Goal: Task Accomplishment & Management: Complete application form

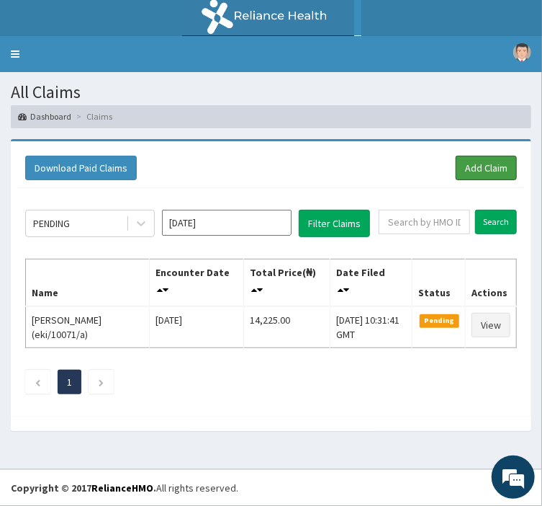
click at [491, 156] on link "Add Claim" at bounding box center [486, 168] width 61 height 24
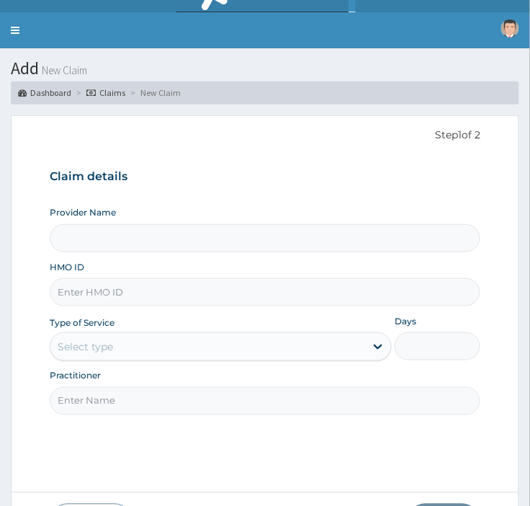
scroll to position [49, 0]
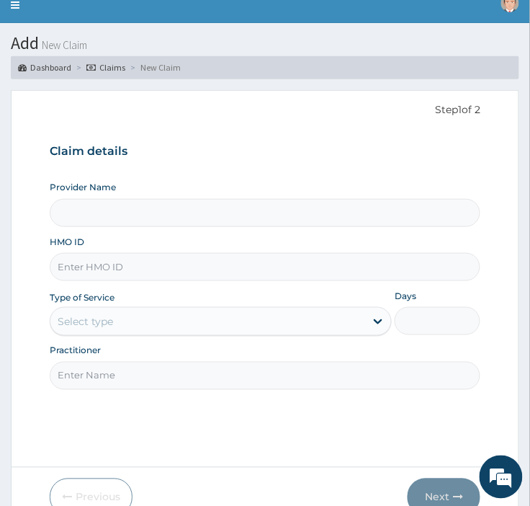
click at [344, 269] on input "HMO ID" at bounding box center [265, 267] width 431 height 28
click at [212, 264] on input "EKI" at bounding box center [265, 267] width 431 height 28
type input "E"
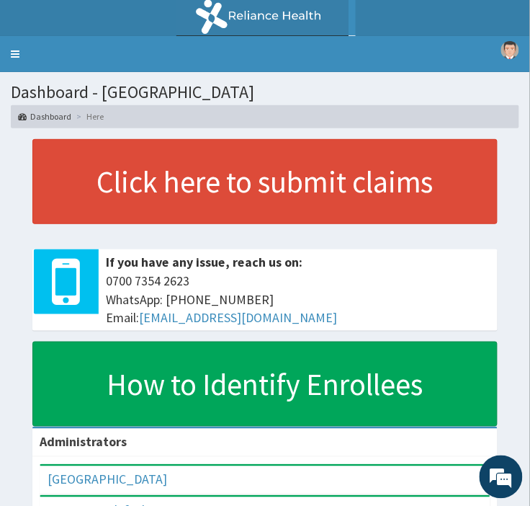
click at [20, 61] on link "Toggle navigation" at bounding box center [15, 54] width 30 height 36
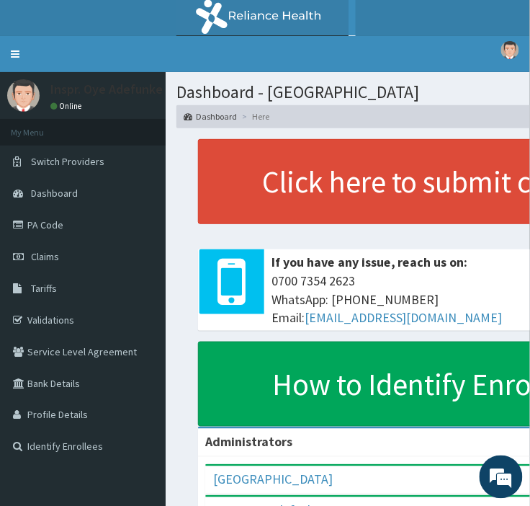
click at [67, 257] on link "Claims" at bounding box center [83, 257] width 166 height 32
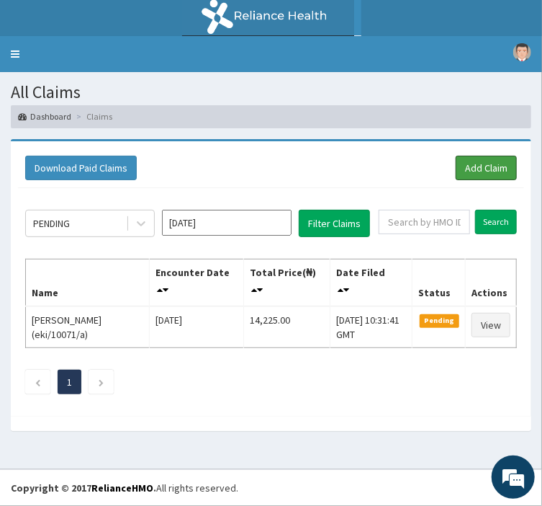
click at [490, 164] on link "Add Claim" at bounding box center [486, 168] width 61 height 24
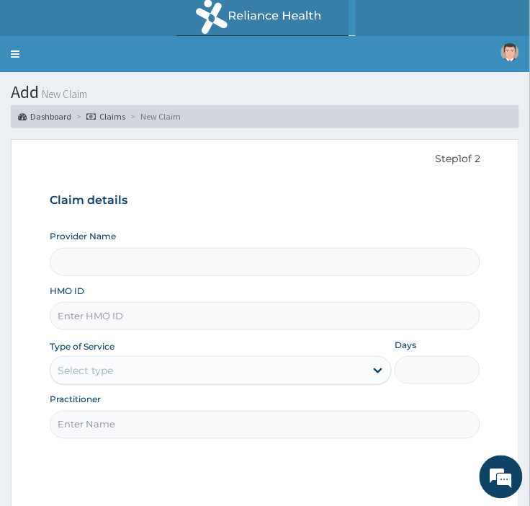
type input "Police Cottage Hospital"
click at [194, 319] on input "HMO ID" at bounding box center [265, 316] width 431 height 28
type input "EKI/10090/A"
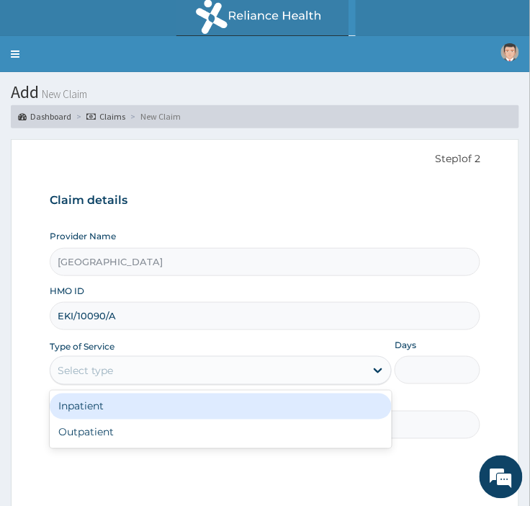
click at [220, 435] on div "Outpatient" at bounding box center [221, 432] width 343 height 26
type input "1"
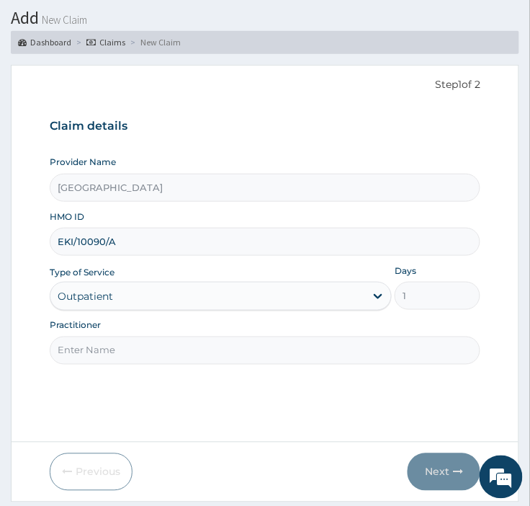
scroll to position [76, 0]
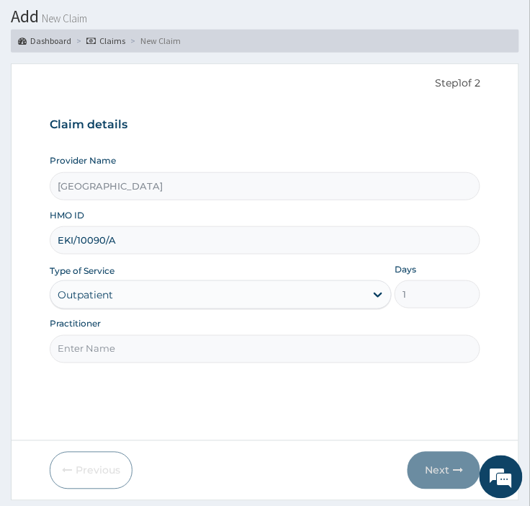
click at [300, 350] on input "Practitioner" at bounding box center [265, 349] width 431 height 28
type input "DR JEGEDE"
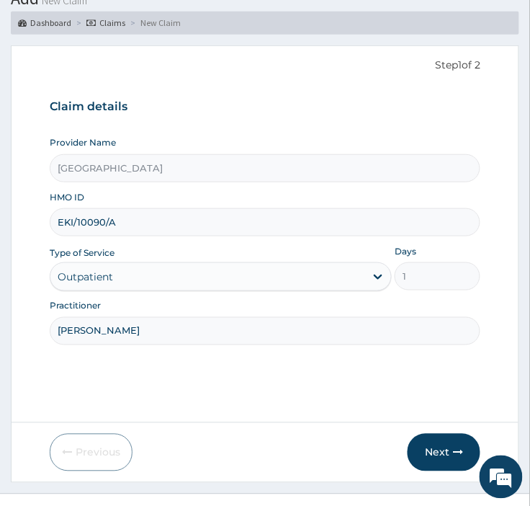
scroll to position [118, 0]
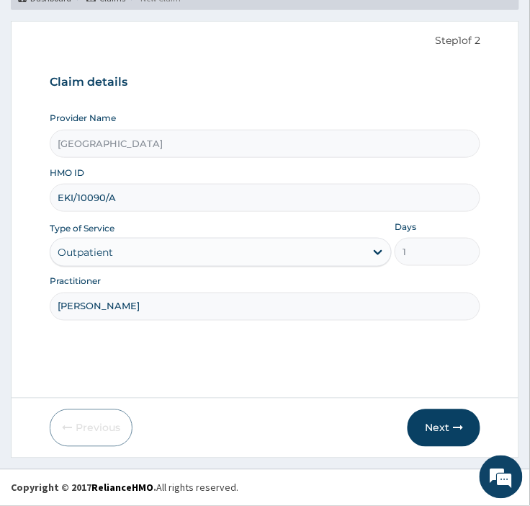
click at [426, 420] on button "Next" at bounding box center [444, 427] width 73 height 37
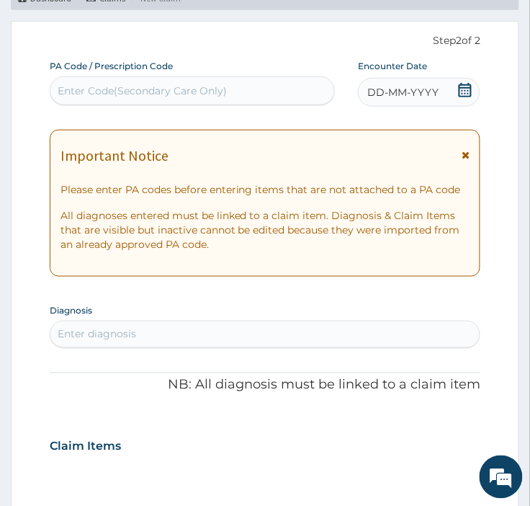
click at [468, 153] on icon at bounding box center [466, 155] width 8 height 10
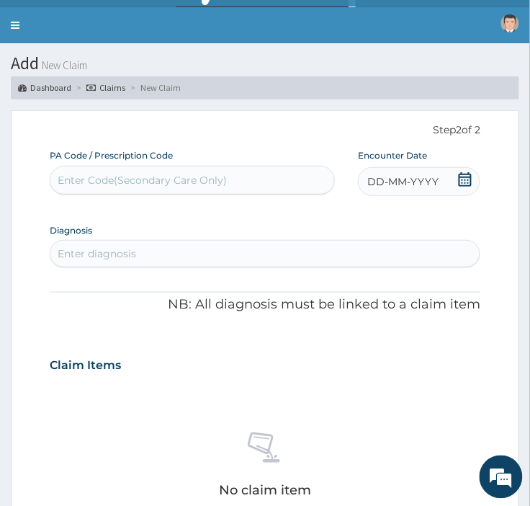
scroll to position [18, 0]
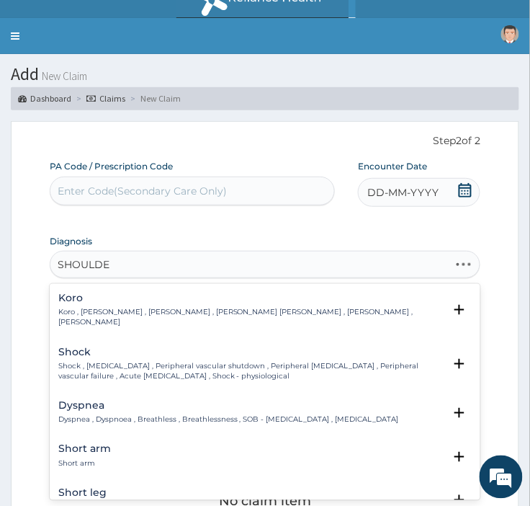
type input "SHOULDER"
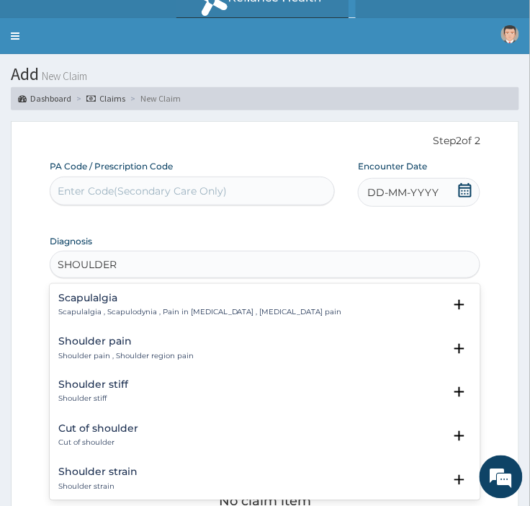
click at [167, 356] on p "Shoulder pain , Shoulder region pain" at bounding box center [125, 356] width 135 height 10
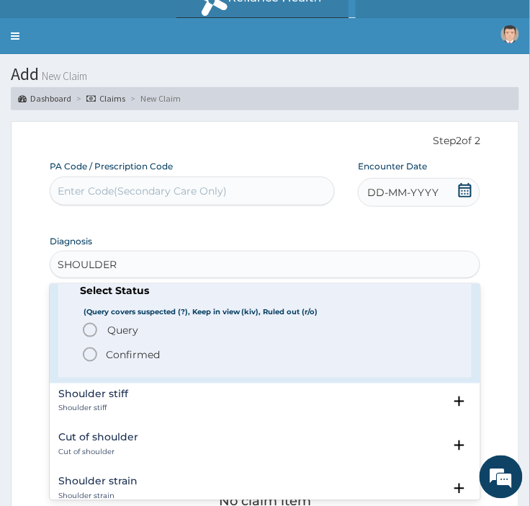
scroll to position [98, 0]
click at [133, 353] on p "Confirmed" at bounding box center [133, 353] width 54 height 14
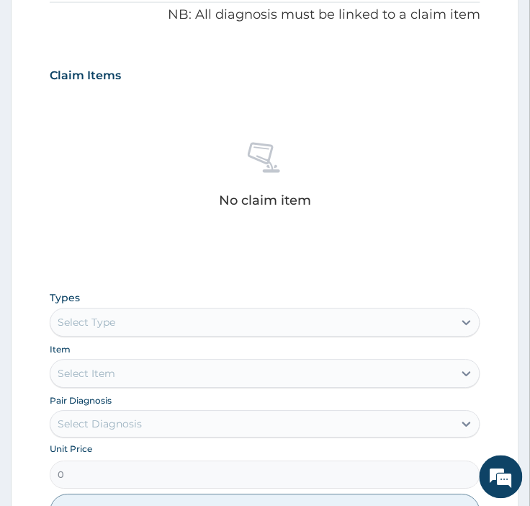
scroll to position [396, 0]
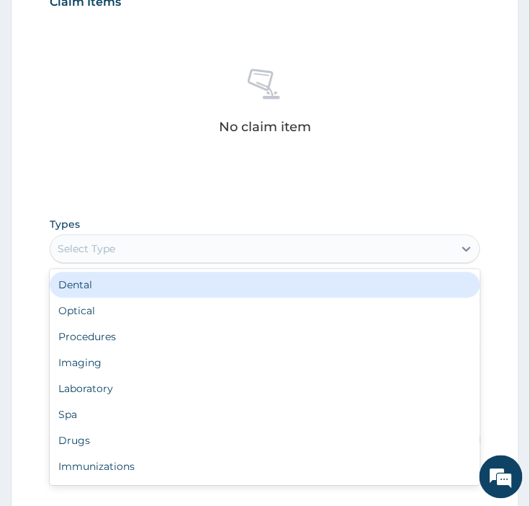
click at [238, 334] on div "Procedures" at bounding box center [265, 337] width 431 height 26
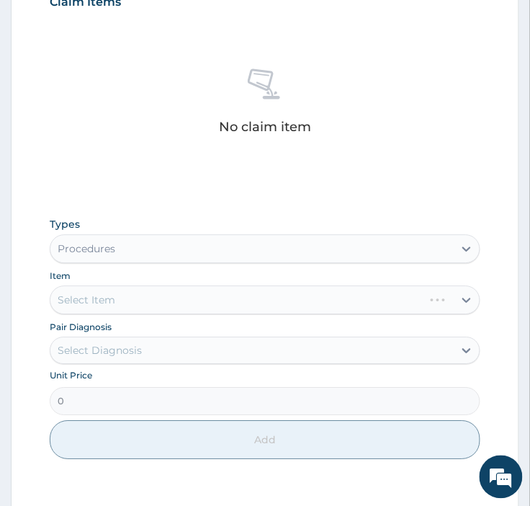
click at [372, 299] on div "Select Item" at bounding box center [265, 300] width 431 height 29
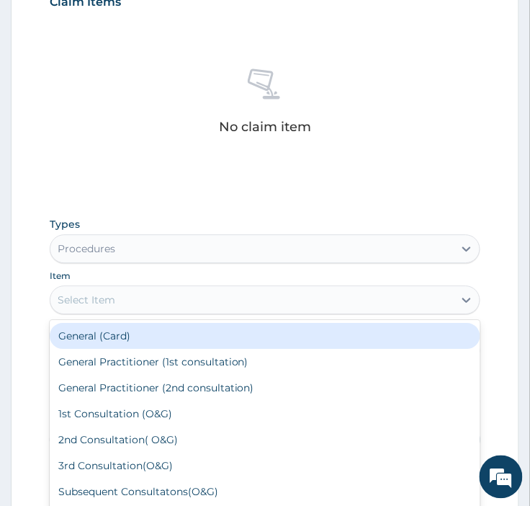
click at [262, 396] on div "General Practitioner (2nd consultation)" at bounding box center [265, 388] width 431 height 26
type input "2500"
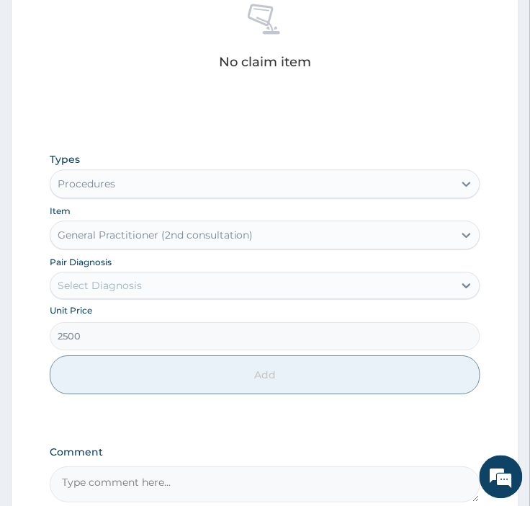
scroll to position [470, 0]
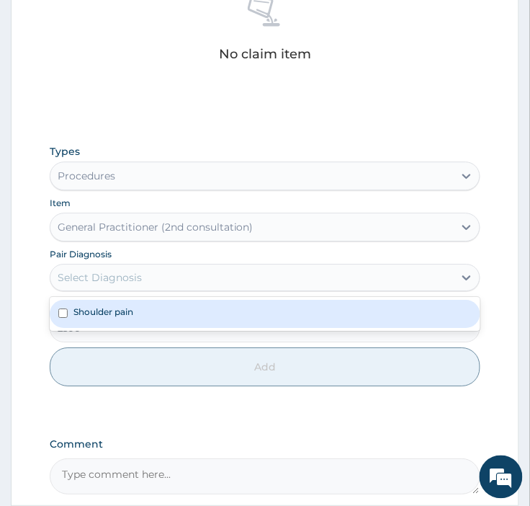
click at [287, 308] on div "Shoulder pain" at bounding box center [265, 313] width 431 height 27
checkbox input "true"
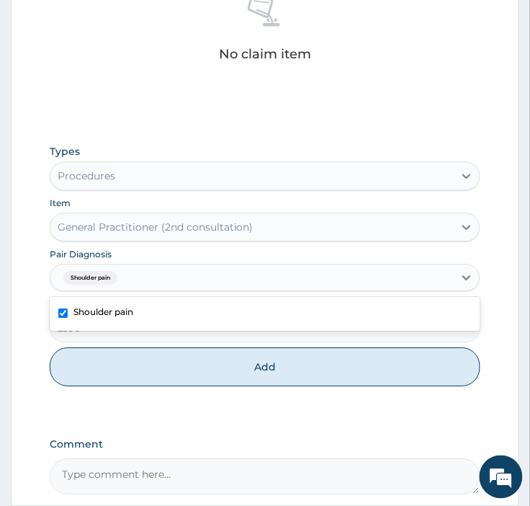
click at [292, 372] on button "Add" at bounding box center [265, 366] width 431 height 39
type input "0"
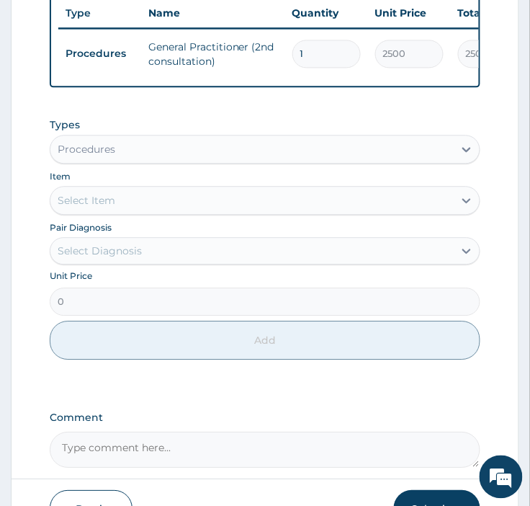
scroll to position [390, 0]
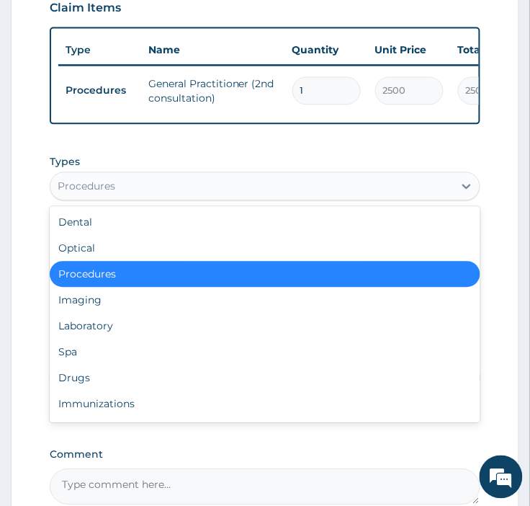
click at [238, 390] on div "Drugs" at bounding box center [265, 378] width 431 height 26
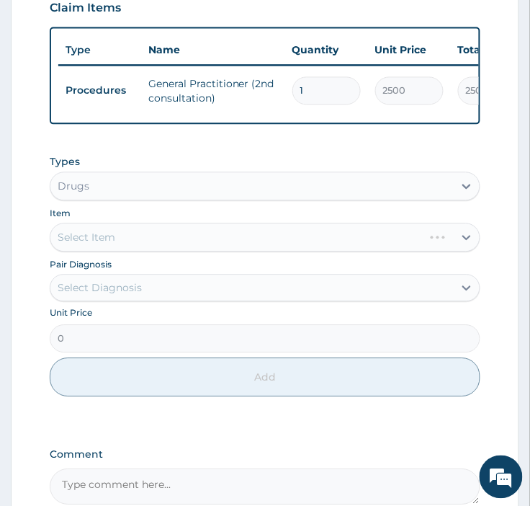
click at [336, 243] on div "Select Item" at bounding box center [265, 237] width 431 height 29
click at [347, 251] on div "Select Item" at bounding box center [265, 237] width 431 height 29
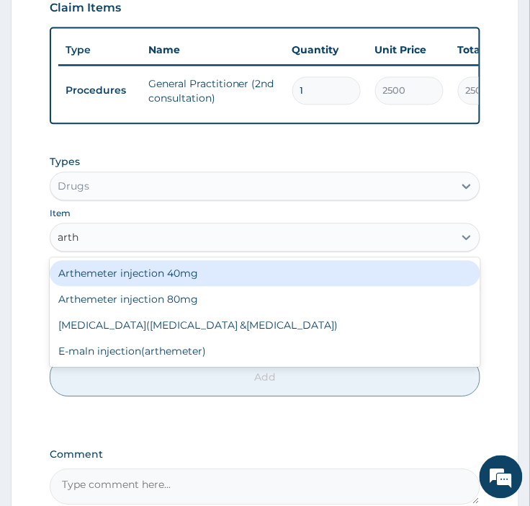
type input "arthr"
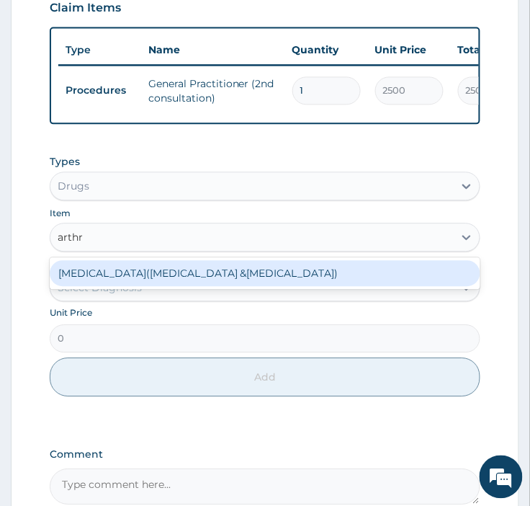
click at [274, 282] on div "Arthrotec(diclofenac &misoprostol)" at bounding box center [265, 274] width 431 height 26
type input "114"
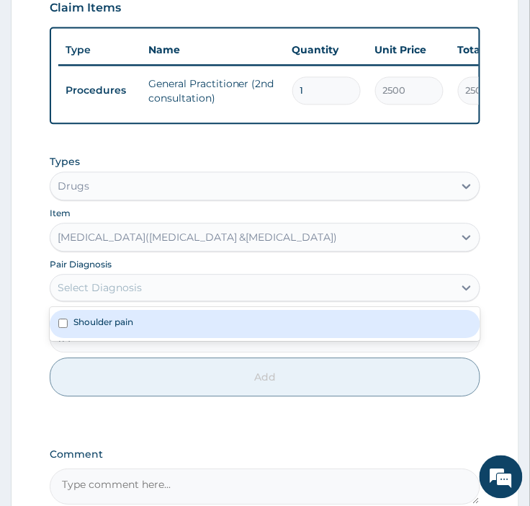
click at [202, 335] on div "Shoulder pain" at bounding box center [265, 323] width 431 height 27
checkbox input "true"
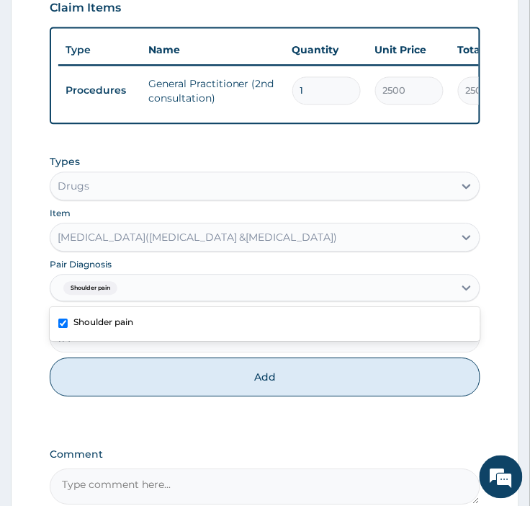
click at [222, 397] on button "Add" at bounding box center [265, 377] width 431 height 39
type input "0"
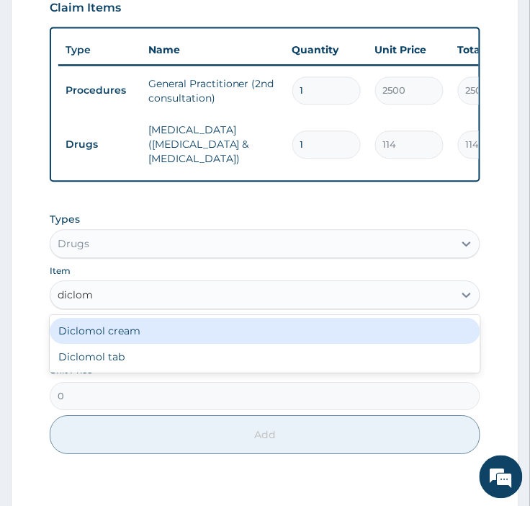
type input "diclomo"
click at [205, 340] on div "Diclomol cream" at bounding box center [265, 331] width 431 height 26
type input "540"
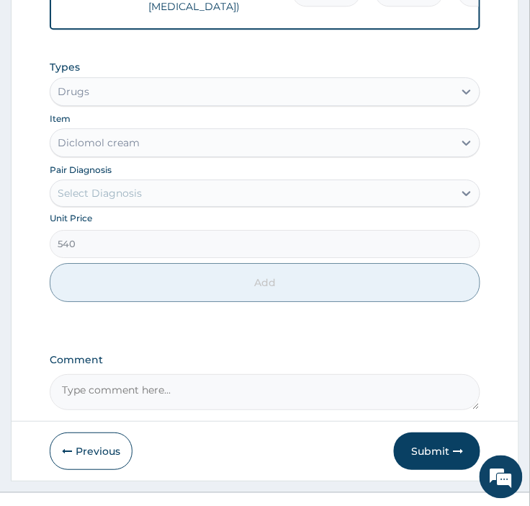
scroll to position [569, 0]
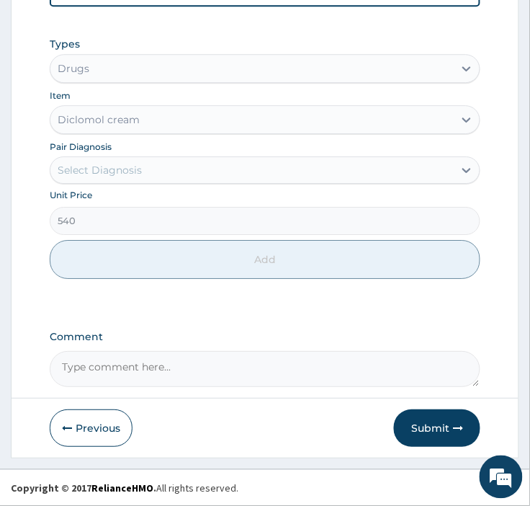
click at [215, 364] on textarea "Comment" at bounding box center [265, 369] width 431 height 36
click at [202, 364] on textarea "Comment" at bounding box center [265, 369] width 431 height 36
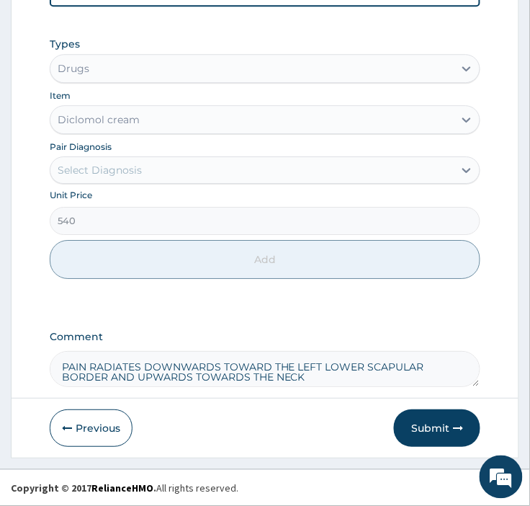
type textarea "PAIN RADIATES DOWNWARDS TOWARD THE LEFT LOWER SCAPULAR BORDER AND UPWARDS TOWAR…"
click at [427, 432] on button "Submit" at bounding box center [437, 427] width 86 height 37
click at [422, 426] on button "Submit" at bounding box center [437, 427] width 86 height 37
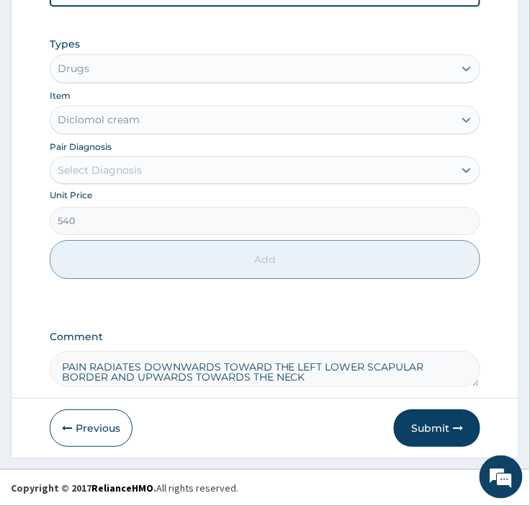
click at [443, 431] on button "Submit" at bounding box center [437, 427] width 86 height 37
click at [439, 426] on button "Submit" at bounding box center [437, 427] width 86 height 37
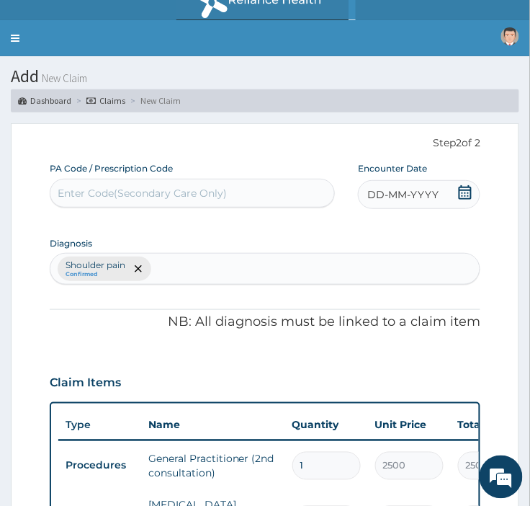
scroll to position [0, 0]
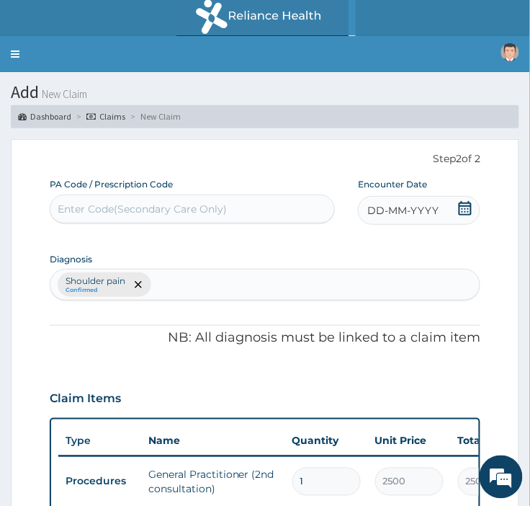
click at [455, 211] on div "DD-MM-YYYY" at bounding box center [419, 210] width 122 height 29
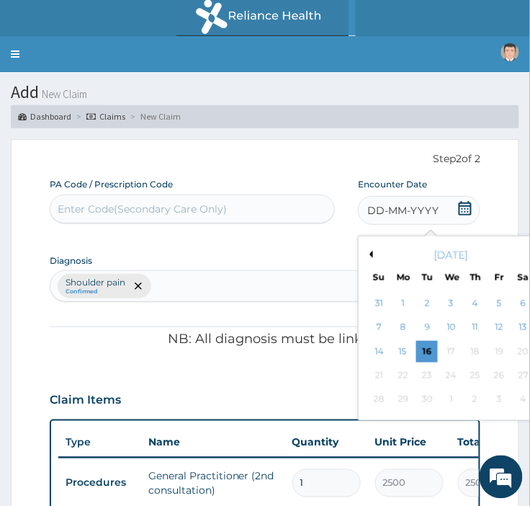
click at [429, 352] on div "16" at bounding box center [428, 352] width 22 height 22
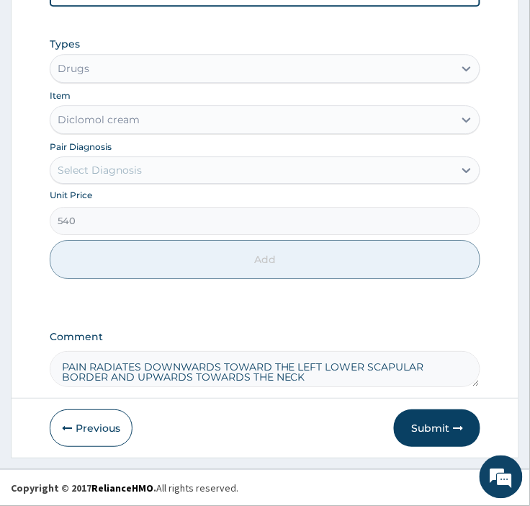
click at [447, 421] on button "Submit" at bounding box center [437, 427] width 86 height 37
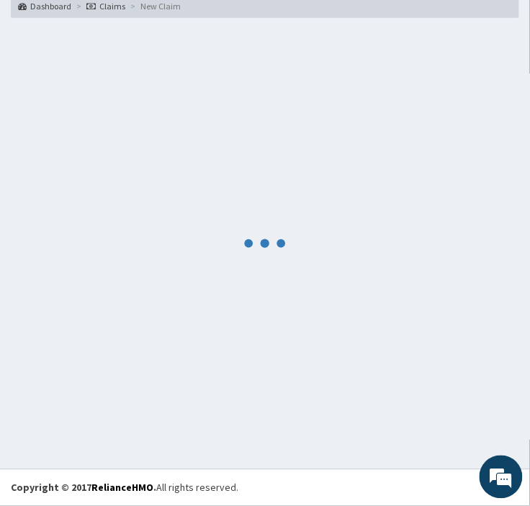
scroll to position [569, 0]
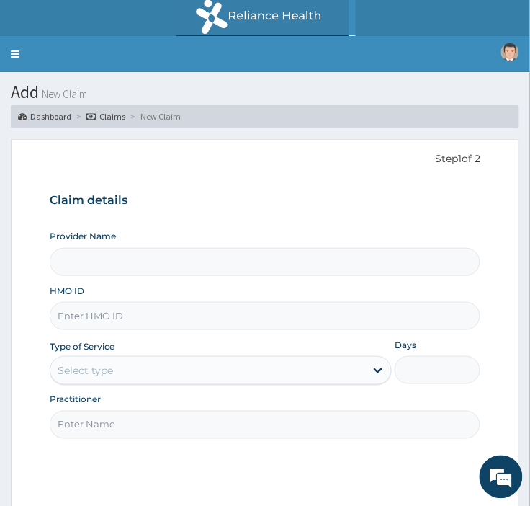
type input "[GEOGRAPHIC_DATA]"
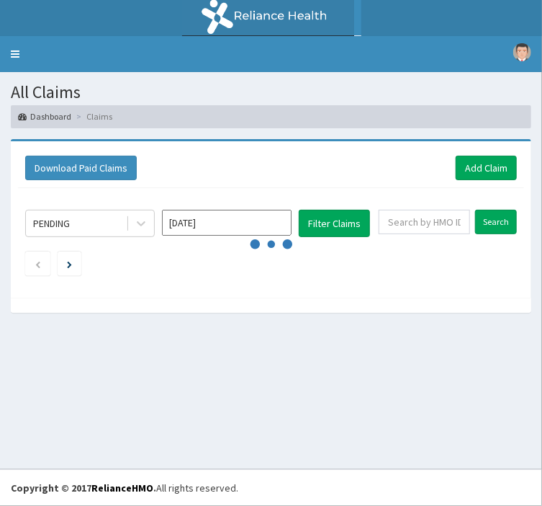
click at [9, 55] on link "Toggle navigation" at bounding box center [15, 54] width 30 height 36
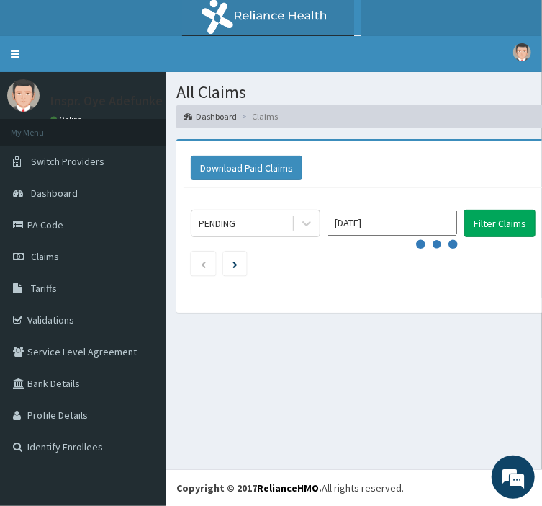
click at [66, 326] on link "Validations" at bounding box center [83, 320] width 166 height 32
